Goal: Task Accomplishment & Management: Complete application form

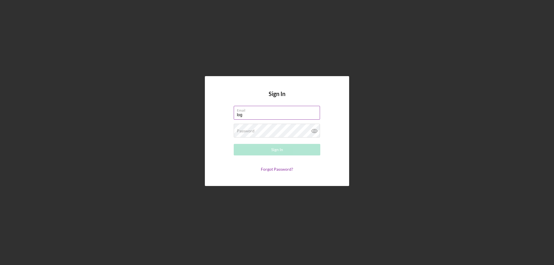
type input "[EMAIL_ADDRESS][DOMAIN_NAME]"
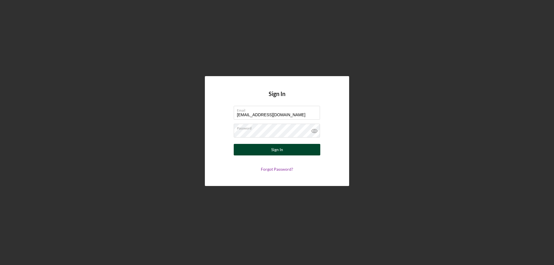
click at [280, 148] on div "Sign In" at bounding box center [277, 150] width 12 height 12
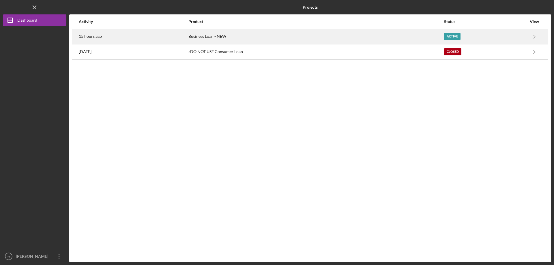
click at [217, 36] on div "Business Loan - NEW" at bounding box center [316, 36] width 255 height 14
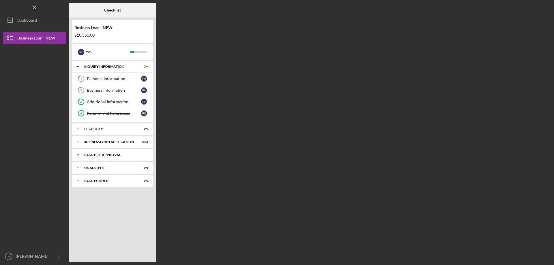
click at [76, 154] on icon "Icon/Expander" at bounding box center [78, 155] width 12 height 12
click at [78, 143] on icon "Icon/Expander" at bounding box center [78, 142] width 12 height 12
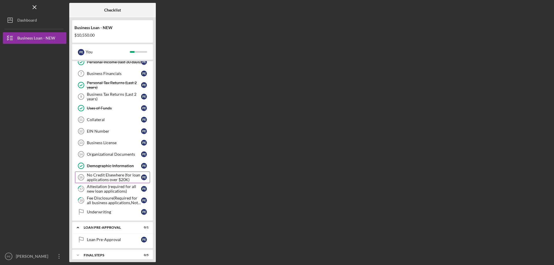
scroll to position [122, 0]
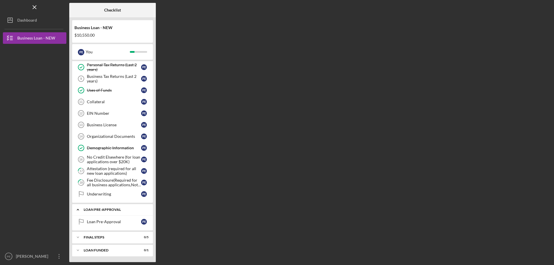
click at [78, 209] on icon "Icon/Expander" at bounding box center [78, 210] width 12 height 12
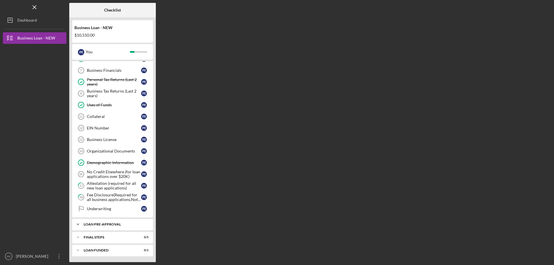
scroll to position [107, 0]
click at [79, 239] on icon "Icon/Expander" at bounding box center [78, 238] width 12 height 12
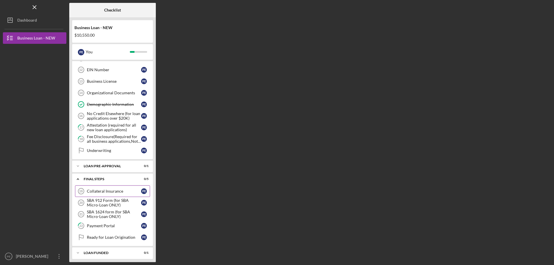
scroll to position [168, 0]
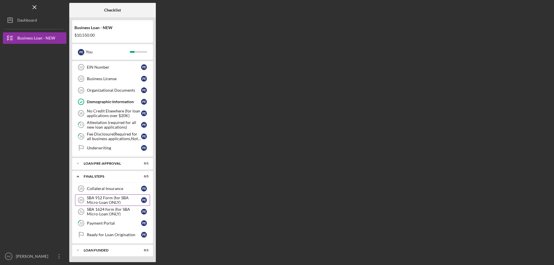
click at [96, 200] on div "SBA 912 Form (for SBA Micro-Loan ONLY)" at bounding box center [114, 200] width 54 height 9
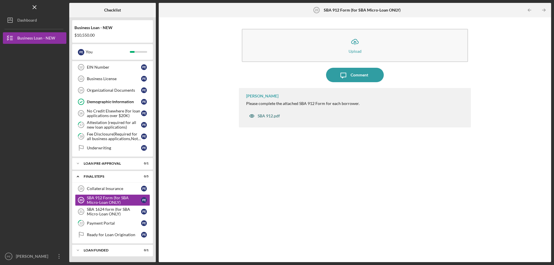
click at [261, 116] on div "SBA 912.pdf" at bounding box center [269, 116] width 22 height 5
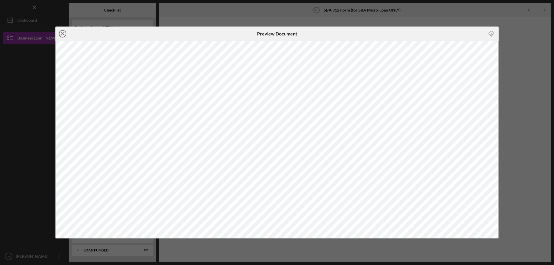
click at [65, 35] on icon "Icon/Close" at bounding box center [62, 34] width 14 height 14
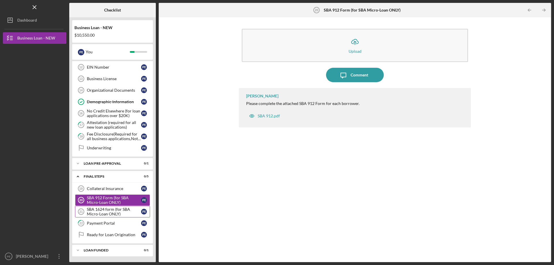
click at [96, 211] on div "SBA 1624 form (for SBA Micro-Loan ONLY)" at bounding box center [114, 211] width 54 height 9
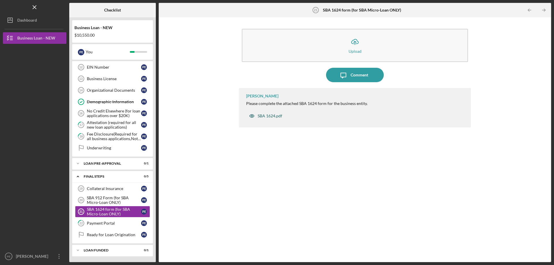
click at [266, 115] on div "SBA 1624.pdf" at bounding box center [270, 116] width 25 height 5
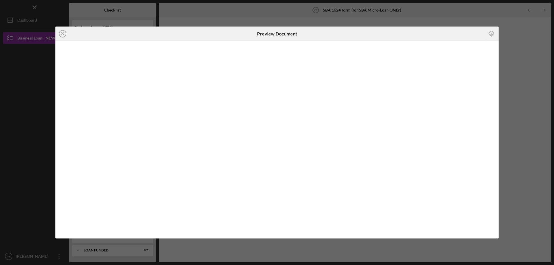
click at [491, 33] on icon "Icon/Download" at bounding box center [491, 33] width 13 height 13
click at [60, 35] on icon "Icon/Close" at bounding box center [62, 34] width 14 height 14
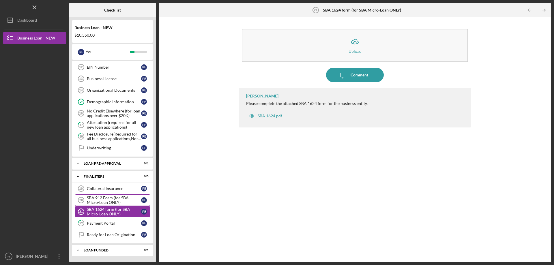
click at [92, 197] on div "SBA 912 Form (for SBA Micro-Loan ONLY)" at bounding box center [114, 200] width 54 height 9
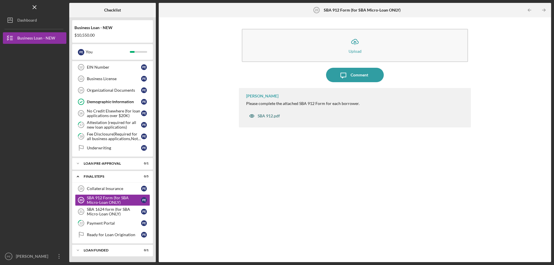
click at [264, 118] on div "SBA 912.pdf" at bounding box center [269, 116] width 22 height 5
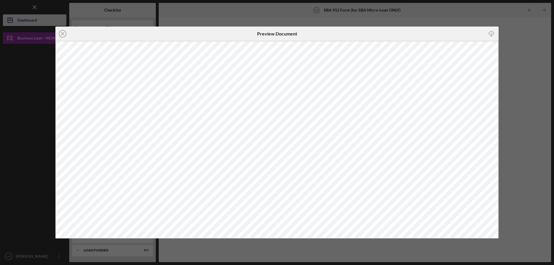
drag, startPoint x: 60, startPoint y: 32, endPoint x: 63, endPoint y: 26, distance: 7.5
click at [60, 32] on icon "Icon/Close" at bounding box center [62, 34] width 14 height 14
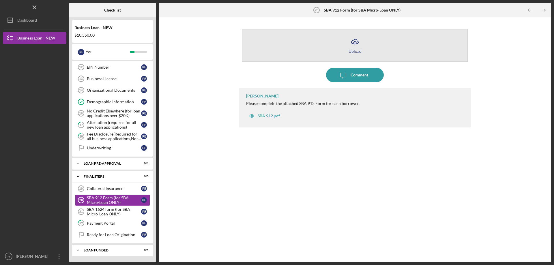
click at [352, 46] on icon "Icon/Upload" at bounding box center [355, 42] width 14 height 14
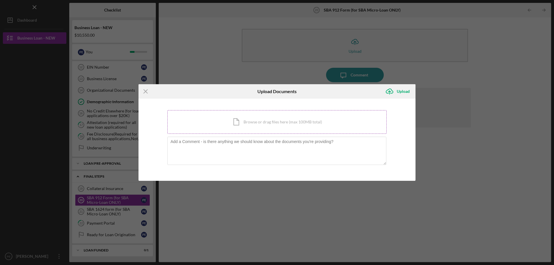
click at [230, 124] on div "Icon/Document Browse or drag files here (max 100MB total) Tap to choose files o…" at bounding box center [276, 122] width 219 height 24
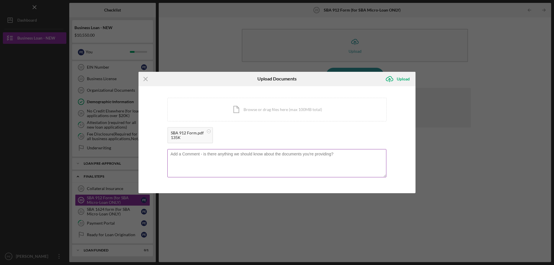
click at [191, 158] on textarea at bounding box center [276, 163] width 219 height 28
type textarea "Please find attached the signed SBA 912 Form"
click at [401, 80] on div "Upload" at bounding box center [403, 79] width 13 height 12
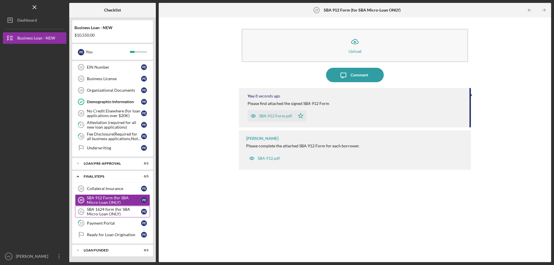
click at [105, 214] on div "SBA 1624 form (for SBA Micro-Loan ONLY)" at bounding box center [114, 211] width 54 height 9
